Goal: Find specific page/section: Find specific page/section

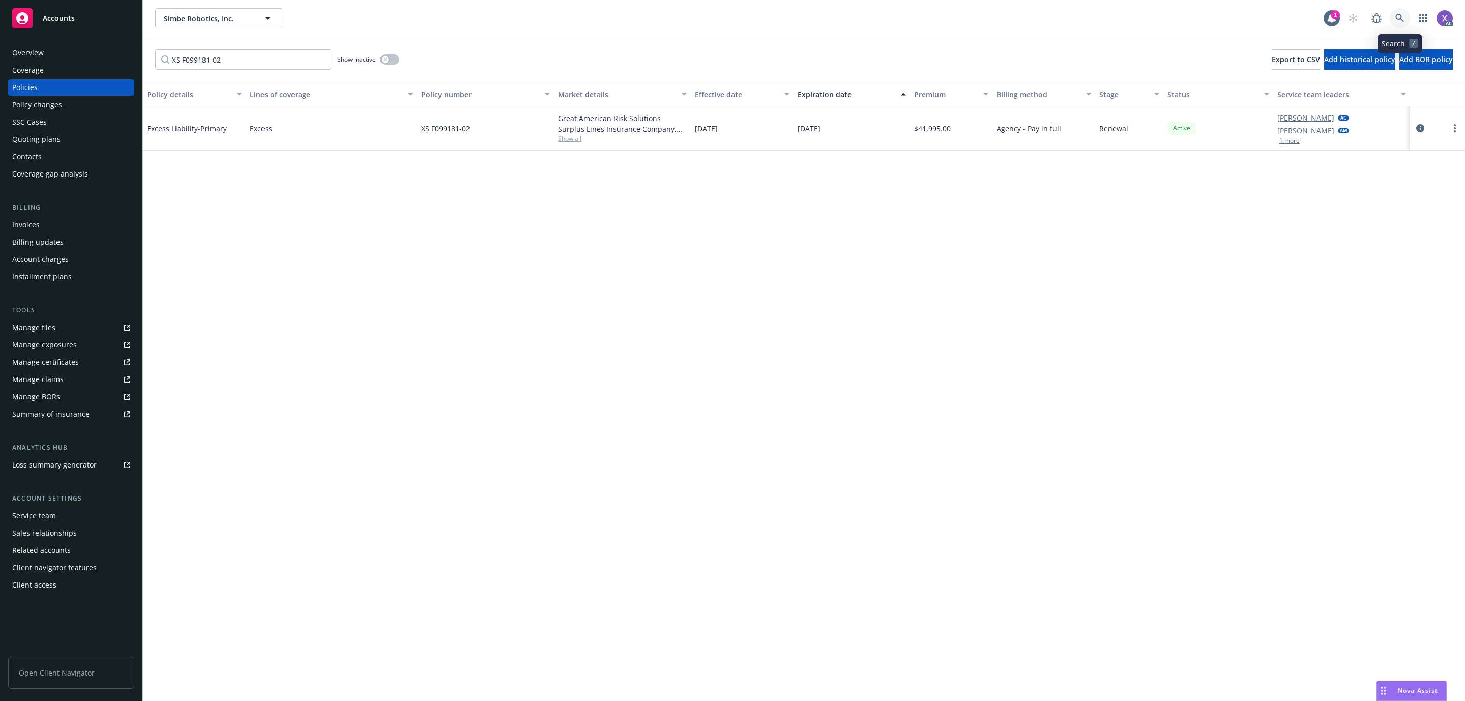
click at [1395, 15] on icon at bounding box center [1399, 18] width 9 height 9
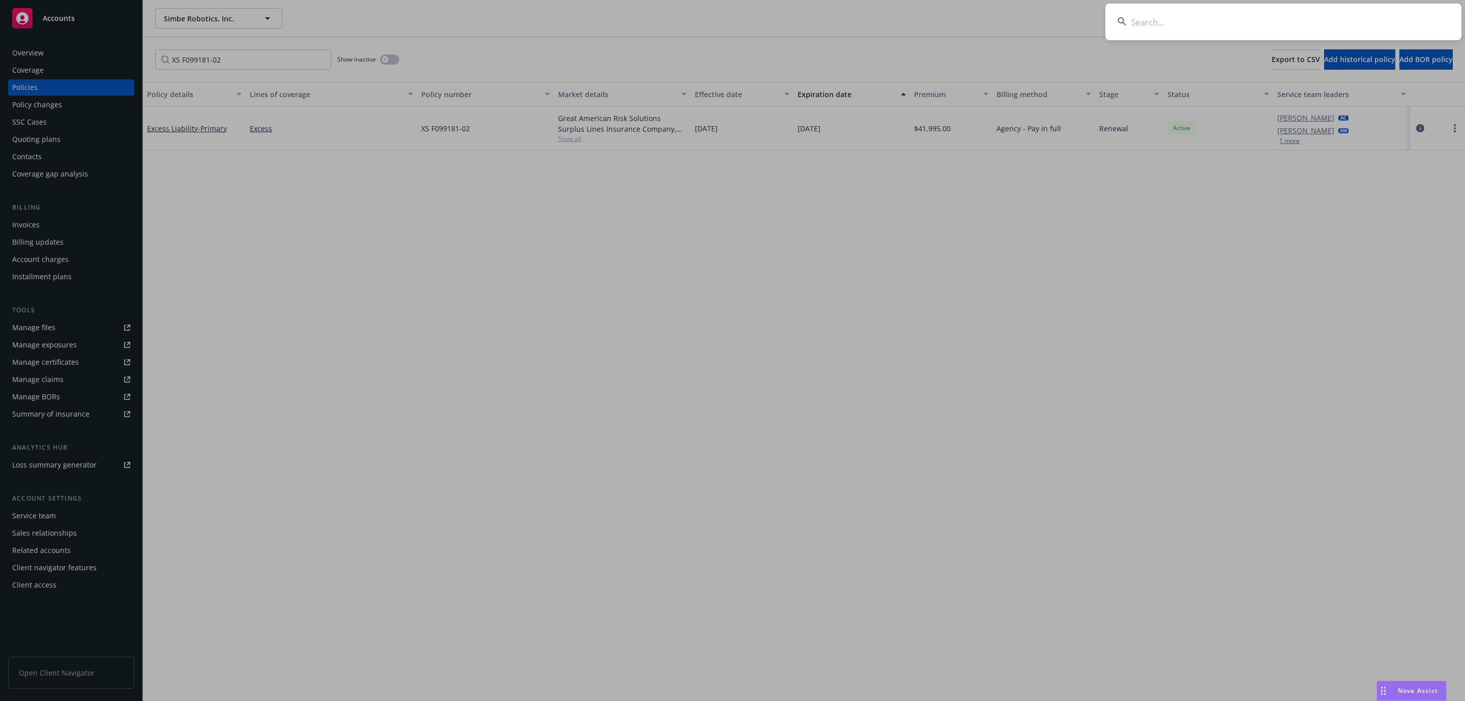
click at [1217, 29] on input at bounding box center [1283, 22] width 356 height 37
type input "[PERSON_NAME] Electric, Inc."
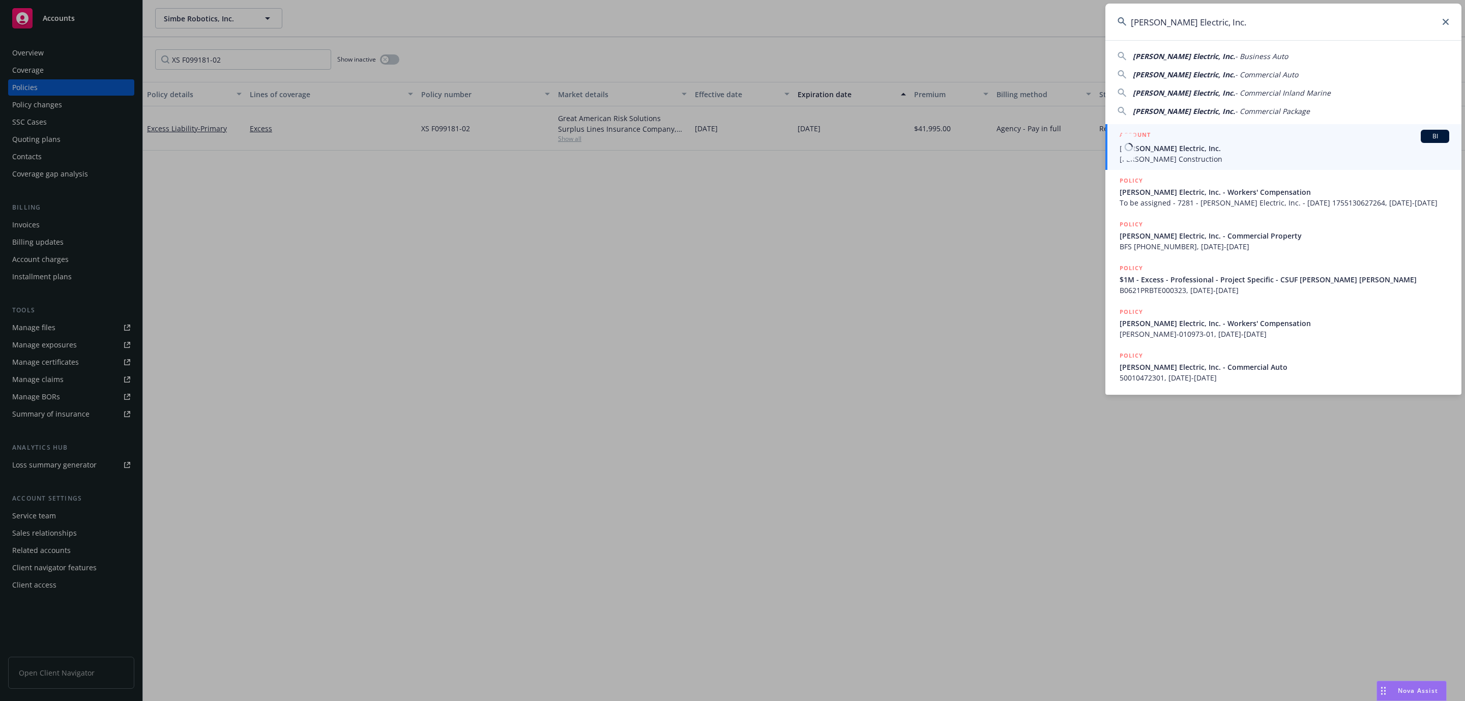
click at [1160, 153] on span "[PERSON_NAME] Electric, Inc." at bounding box center [1284, 148] width 330 height 11
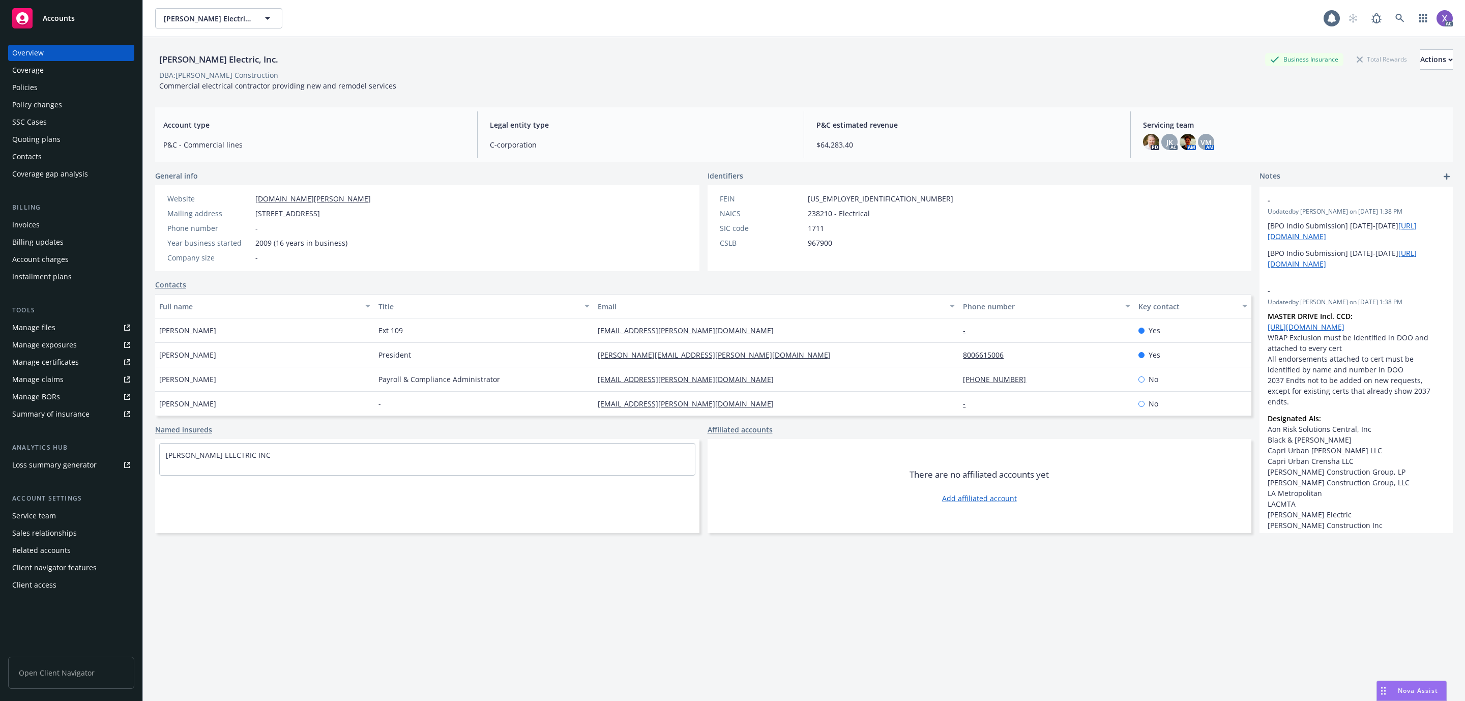
click at [25, 223] on div "Invoices" at bounding box center [25, 225] width 27 height 16
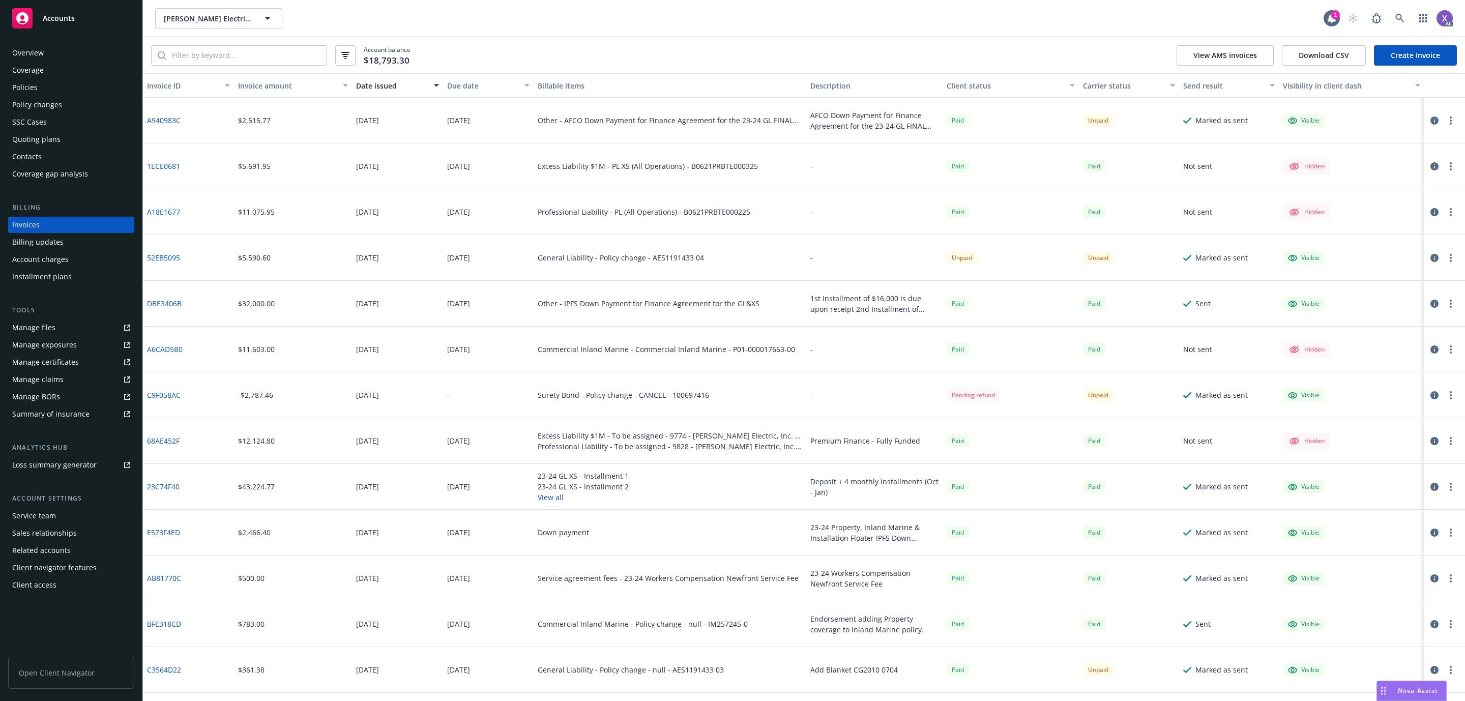
click at [31, 82] on div "Policies" at bounding box center [24, 87] width 25 height 16
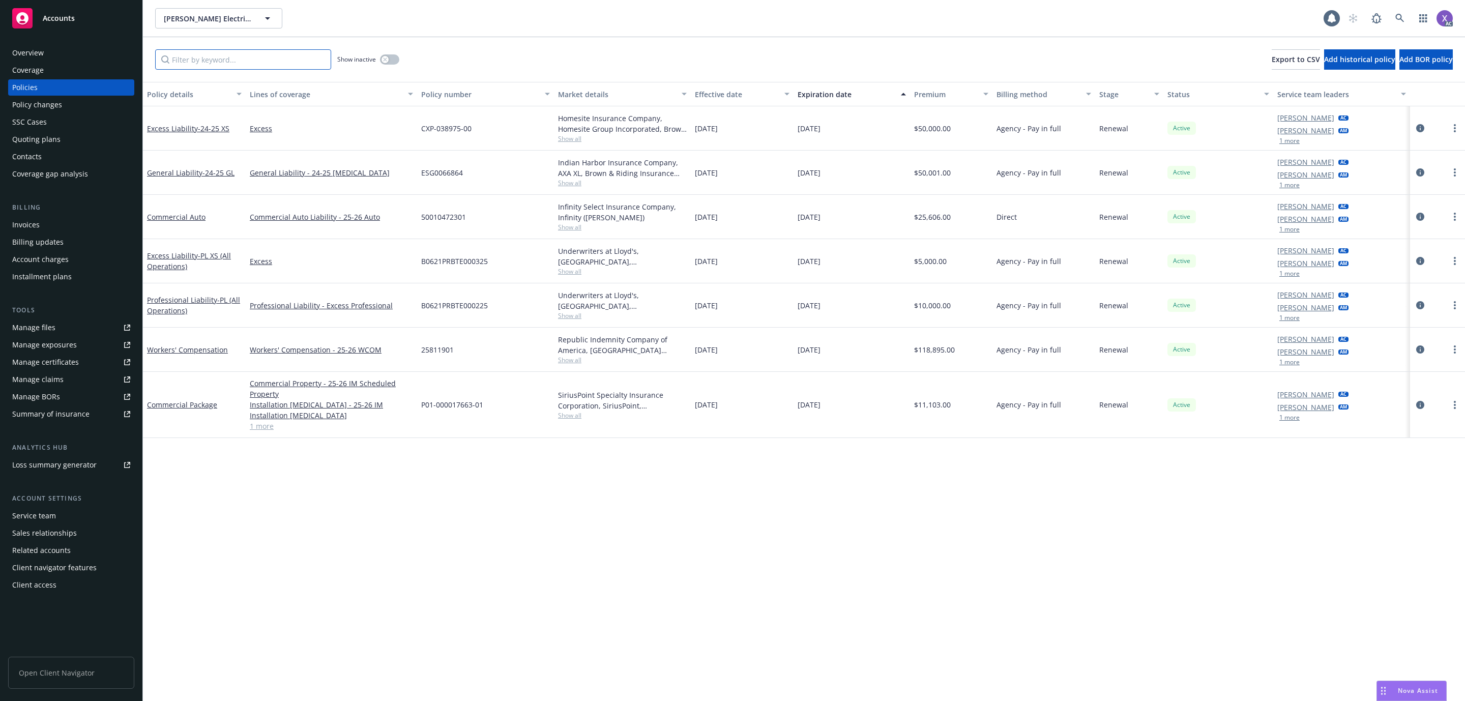
click at [251, 62] on input "Filter by keyword..." at bounding box center [243, 59] width 176 height 20
paste input "AES1191433 04"
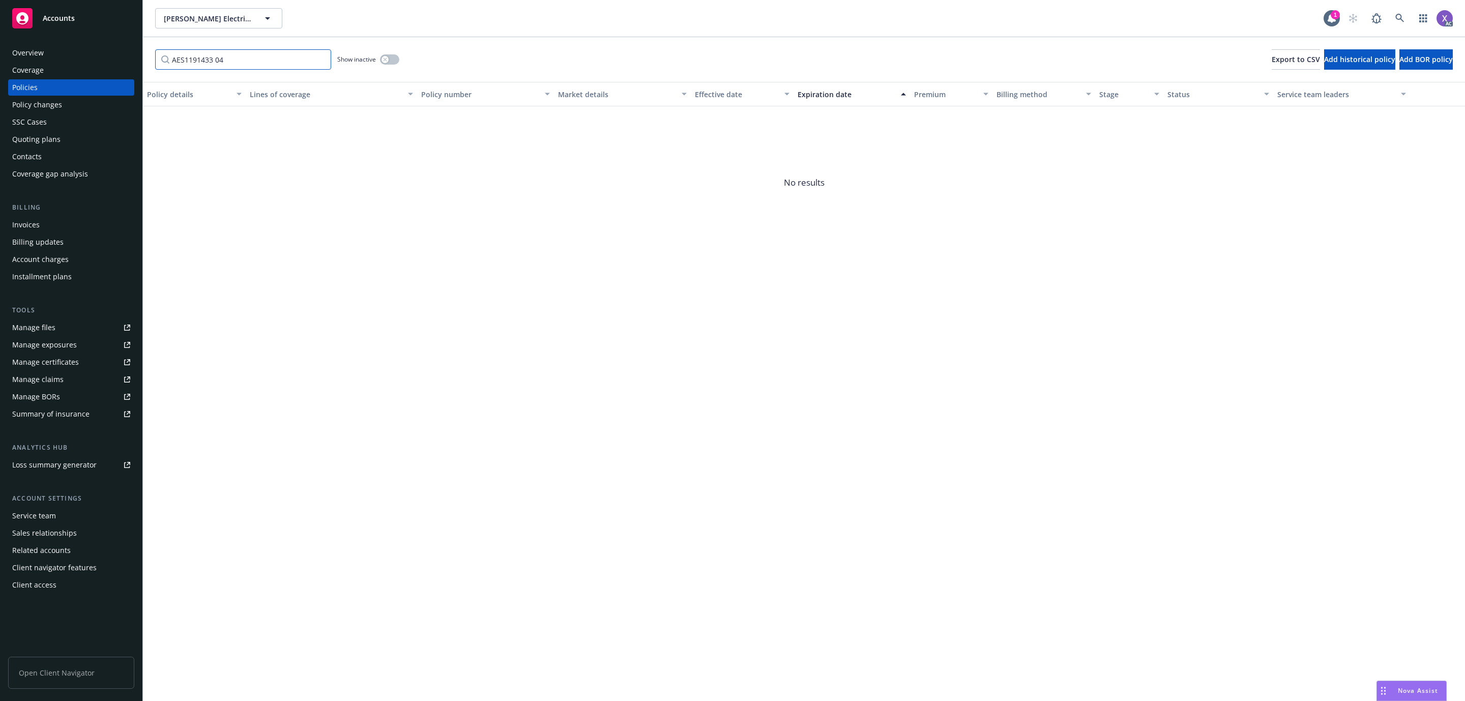
type input "AES1191433 04"
click at [398, 62] on button "button" at bounding box center [389, 59] width 19 height 10
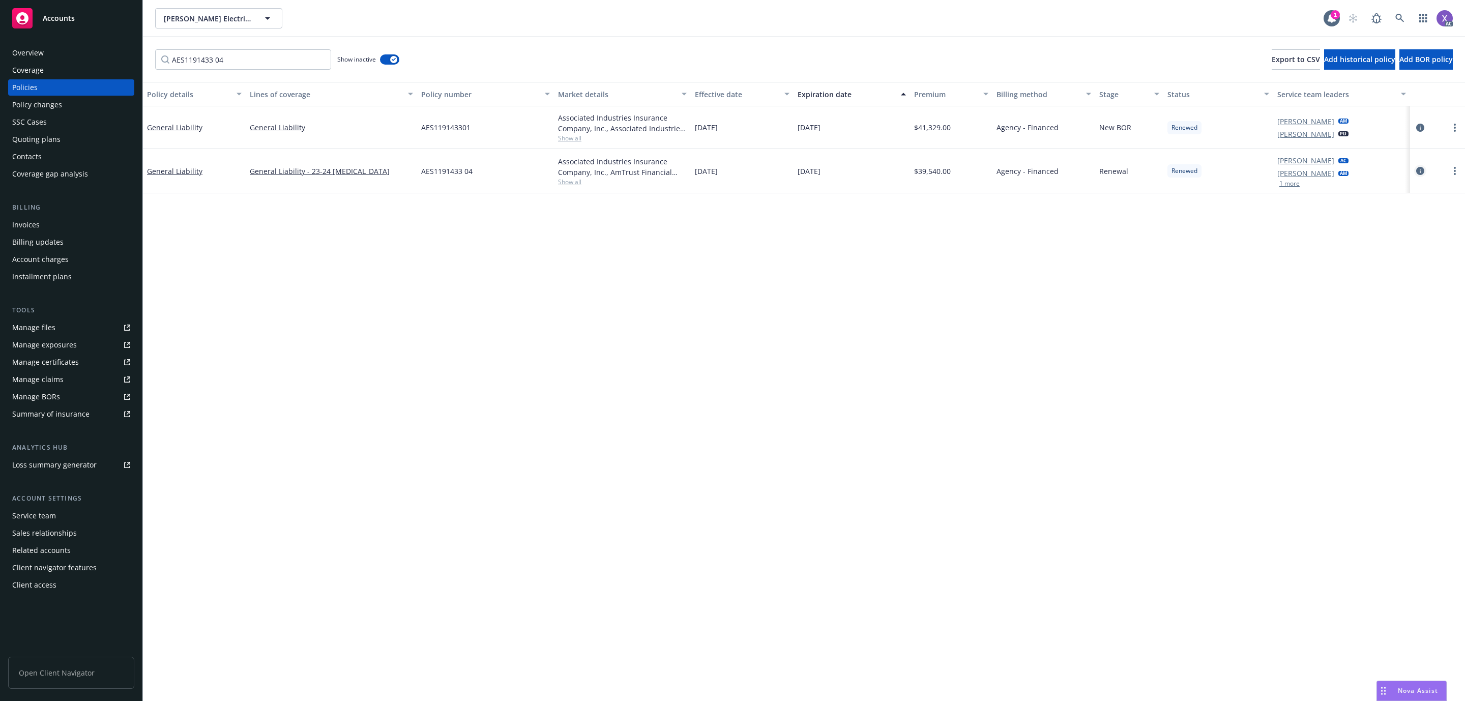
click at [1420, 170] on icon "circleInformation" at bounding box center [1420, 171] width 8 height 8
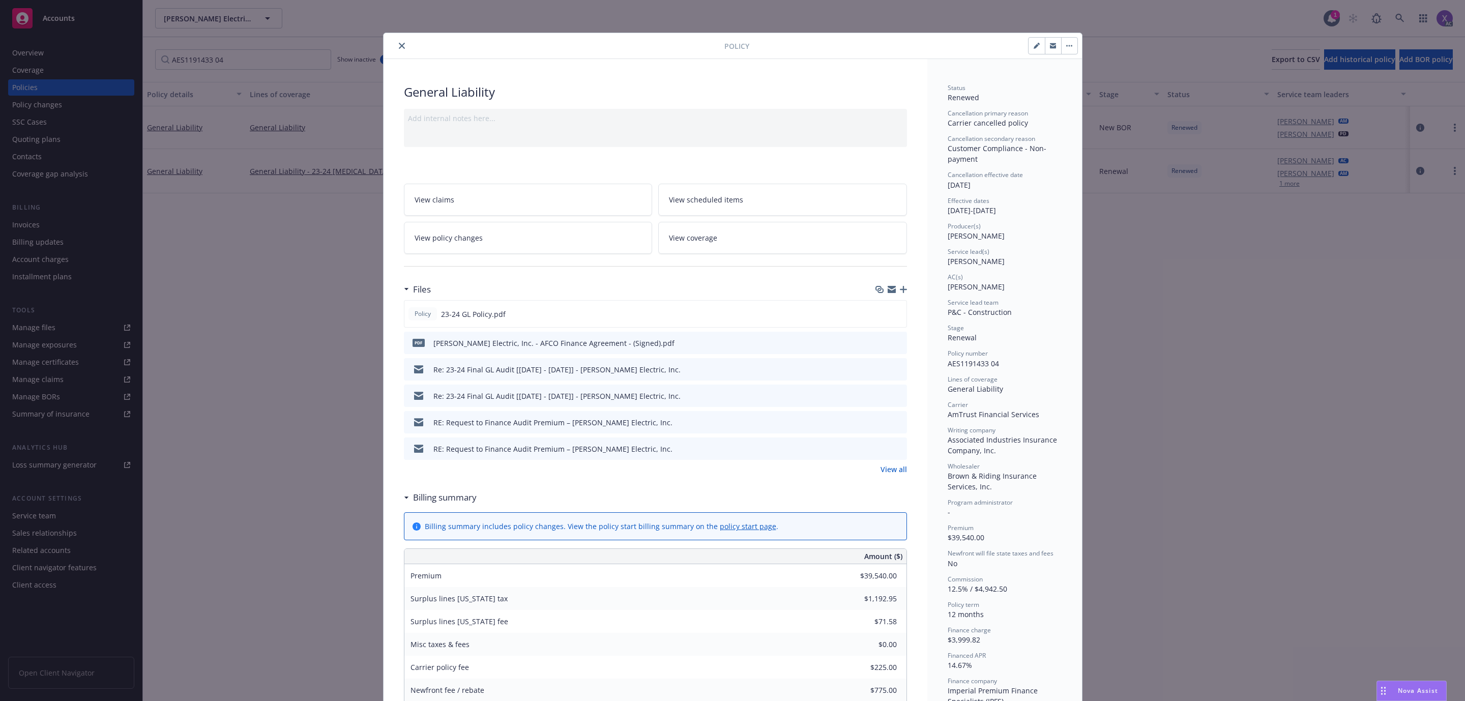
click at [891, 467] on link "View all" at bounding box center [893, 469] width 26 height 11
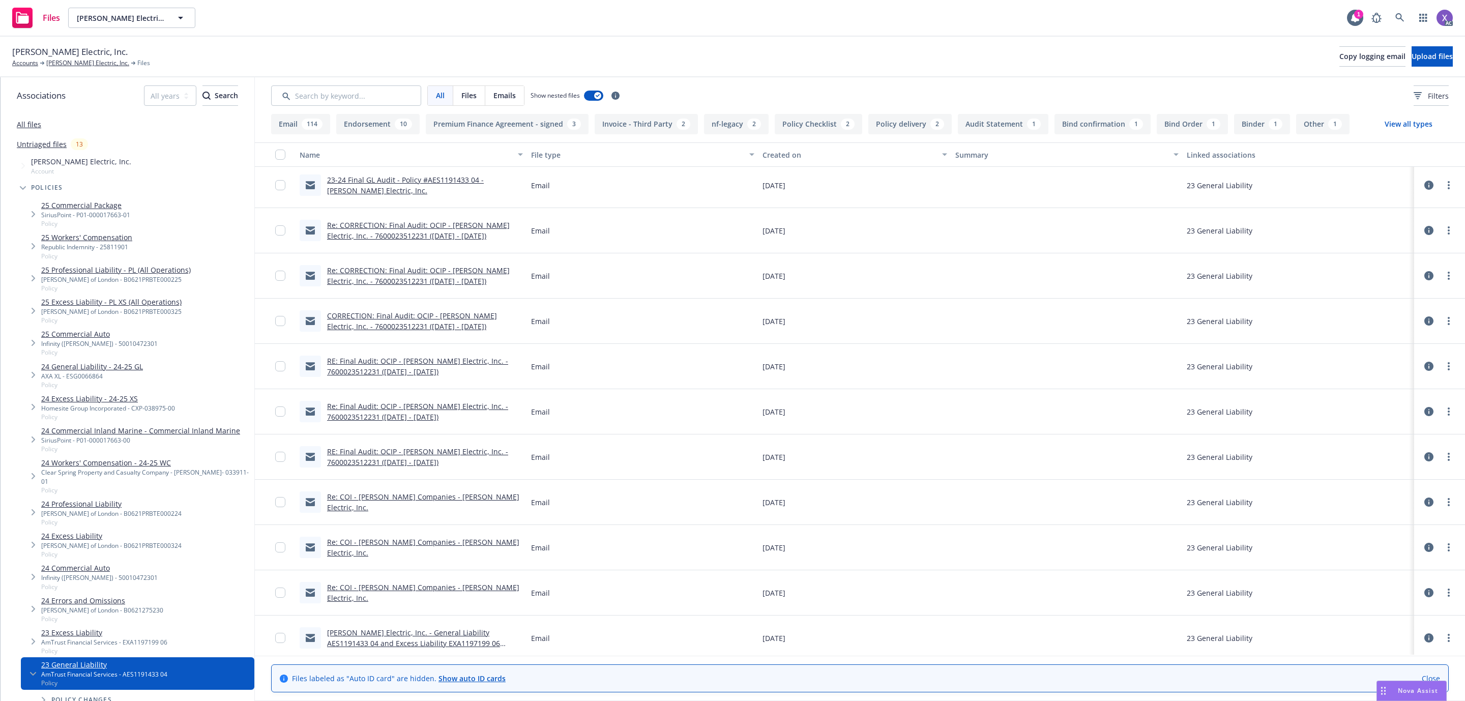
scroll to position [2136, 0]
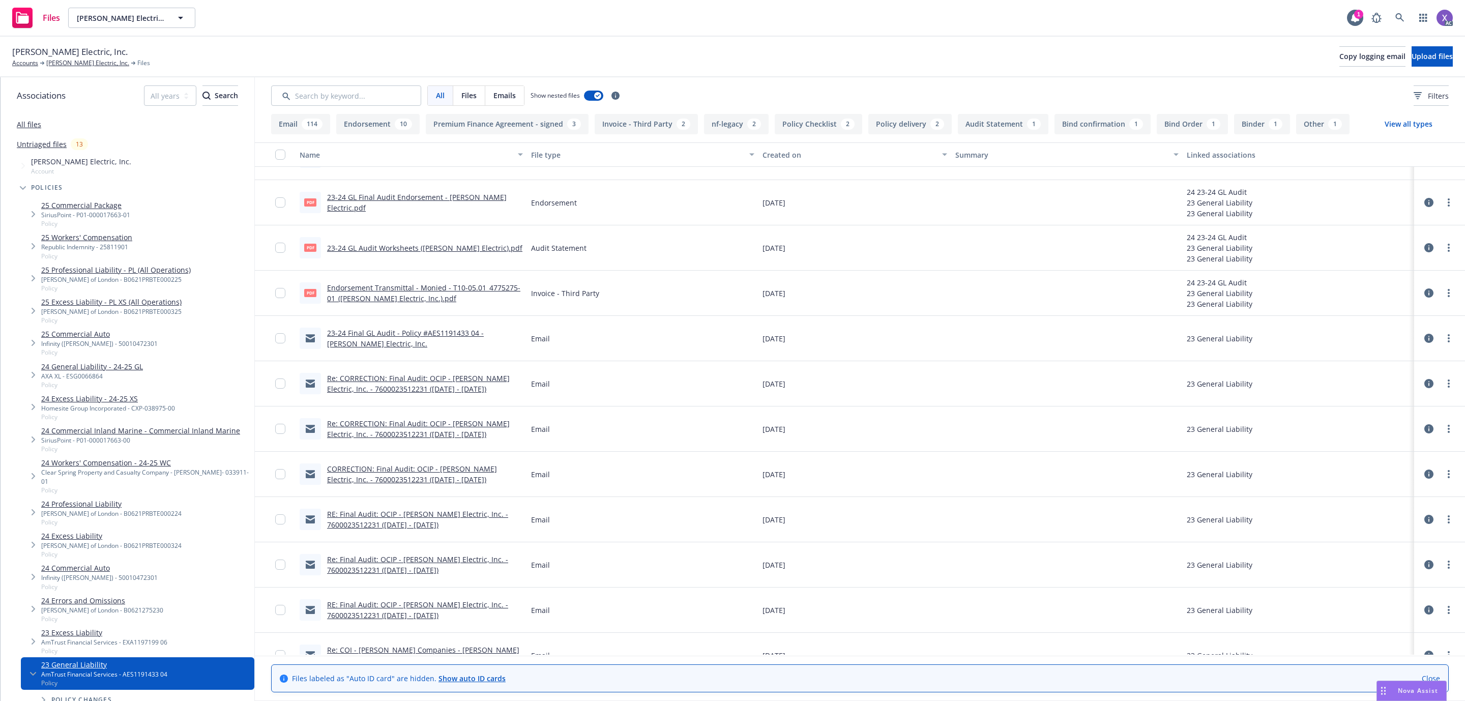
click at [429, 204] on link "23-24 GL Final Audit Endorsement - RBT Electric.pdf" at bounding box center [417, 202] width 180 height 20
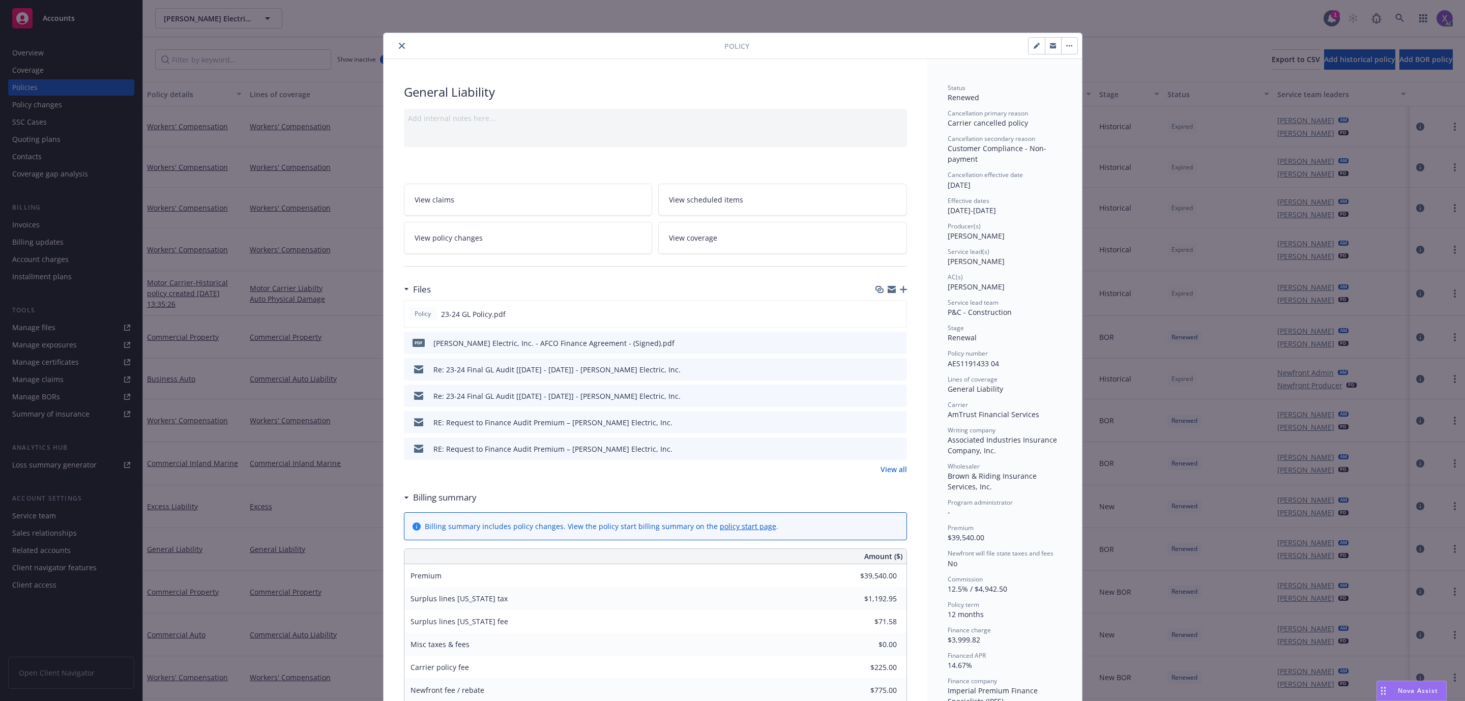
click at [399, 46] on icon "close" at bounding box center [402, 46] width 6 height 6
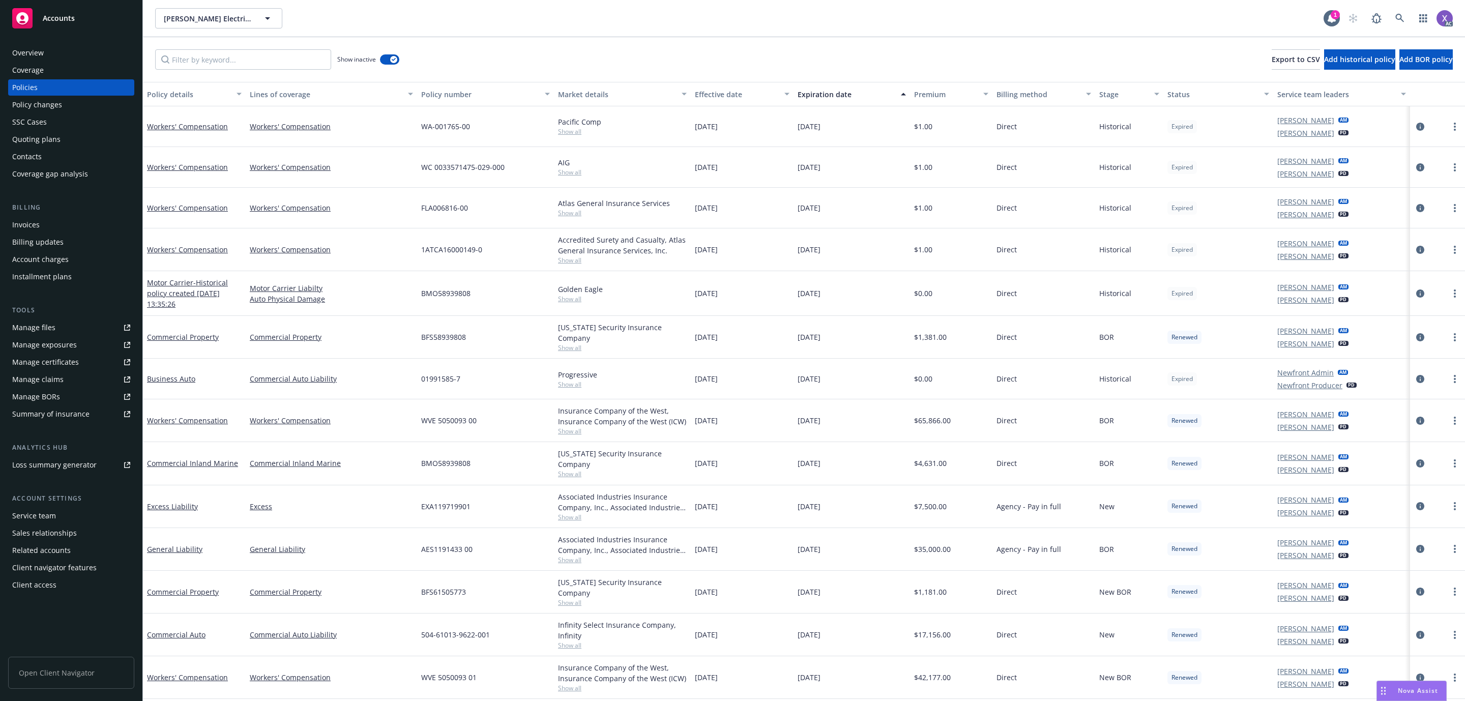
click at [27, 221] on div "Invoices" at bounding box center [25, 225] width 27 height 16
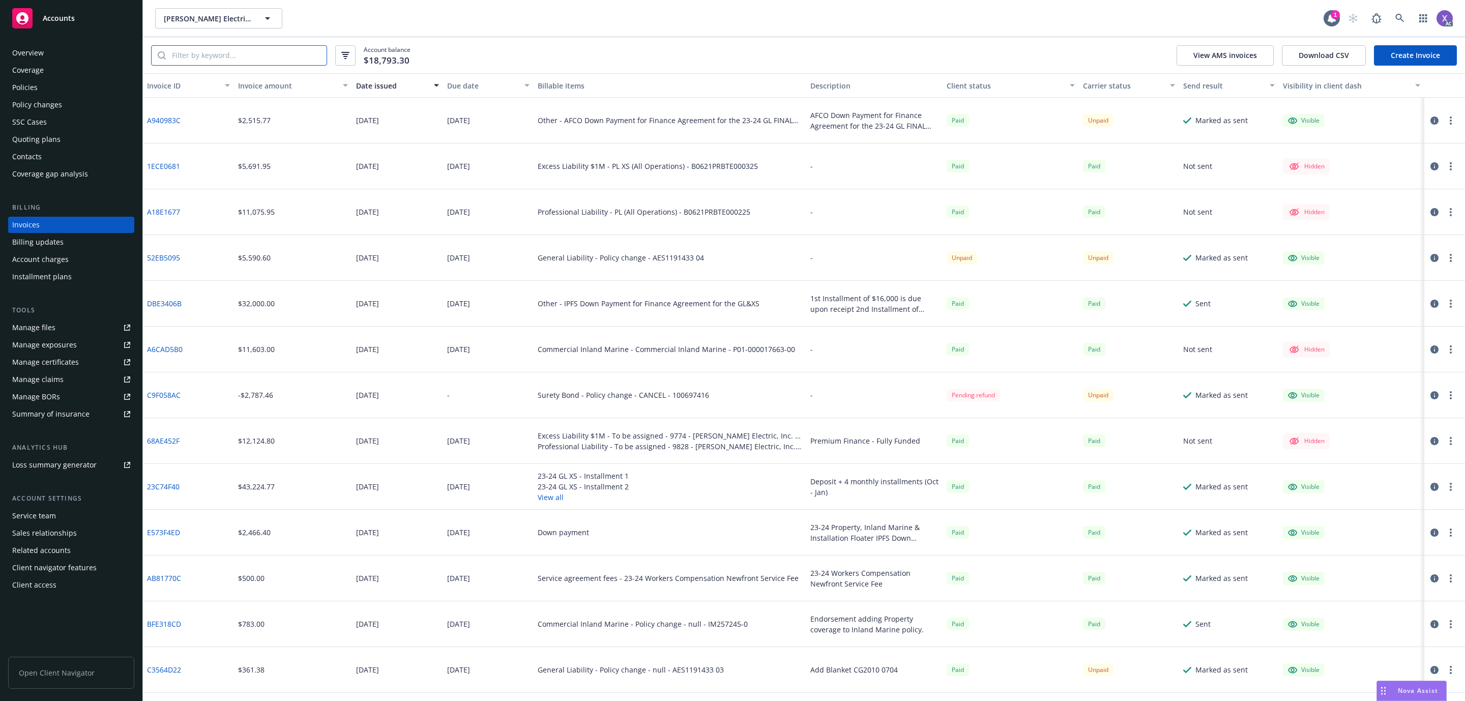
click at [184, 57] on input "search" at bounding box center [246, 55] width 161 height 19
paste input "52EB5095"
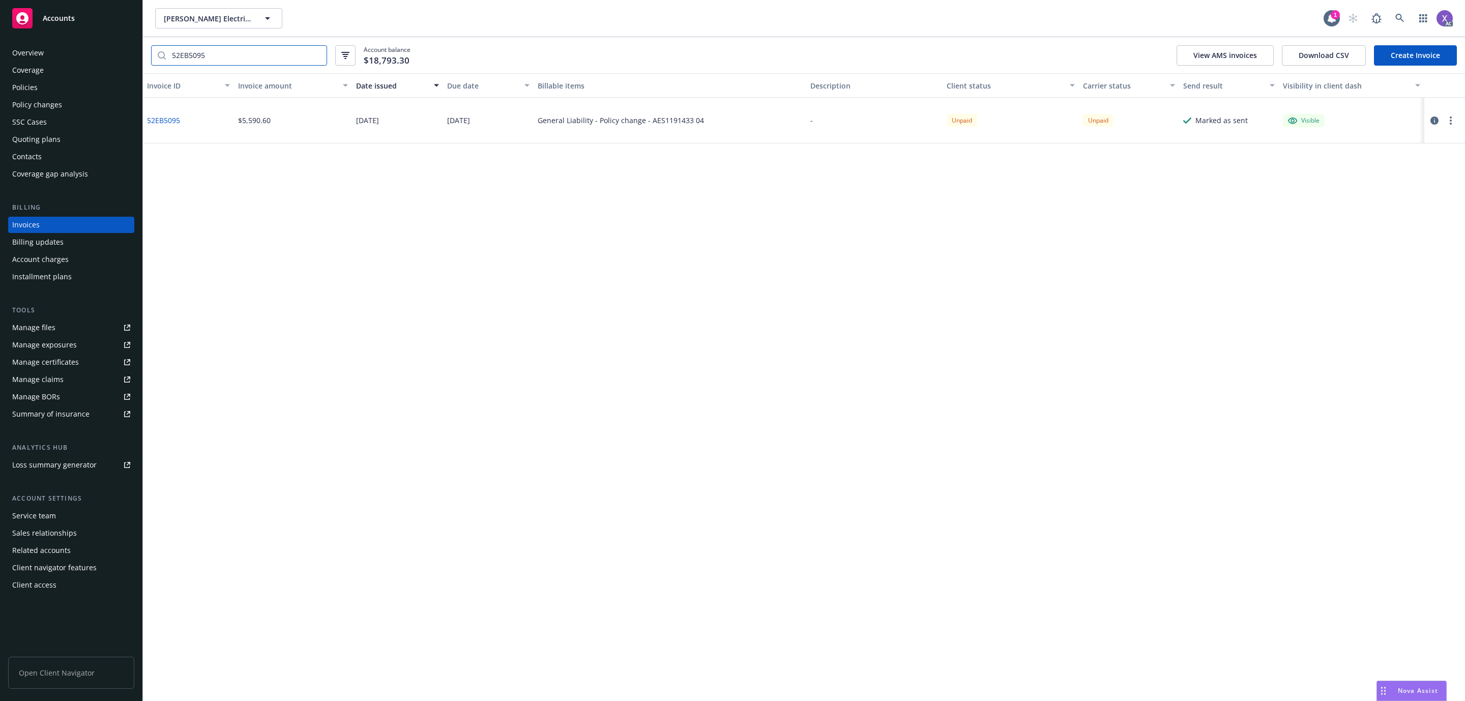
type input "52EB5095"
click at [385, 379] on div "Invoice ID Invoice amount Date issued Due date Billable items Description Clien…" at bounding box center [804, 387] width 1322 height 628
